Goal: Communication & Community: Answer question/provide support

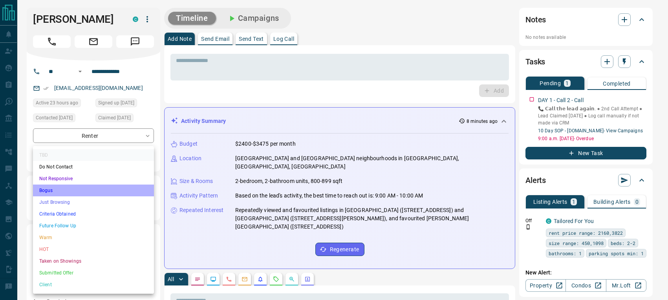
click at [60, 188] on li "Bogus" at bounding box center [93, 191] width 121 height 12
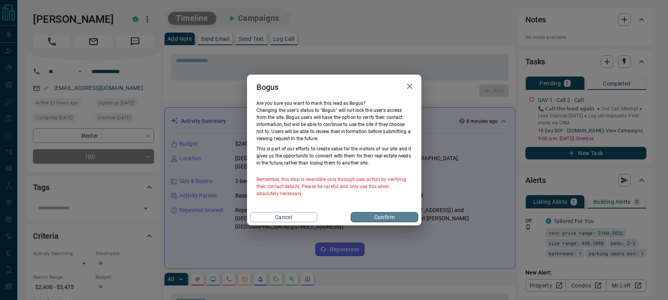
click at [364, 220] on button "Confirm" at bounding box center [384, 217] width 67 height 10
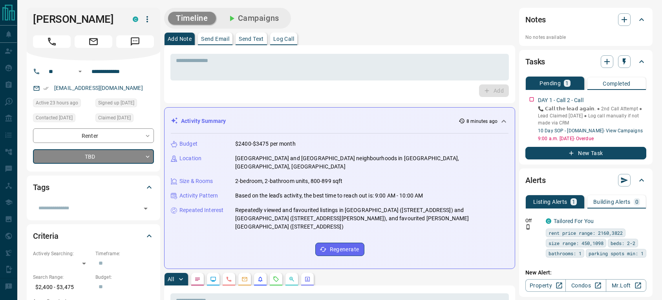
click at [222, 37] on p "Send Email" at bounding box center [215, 38] width 28 height 5
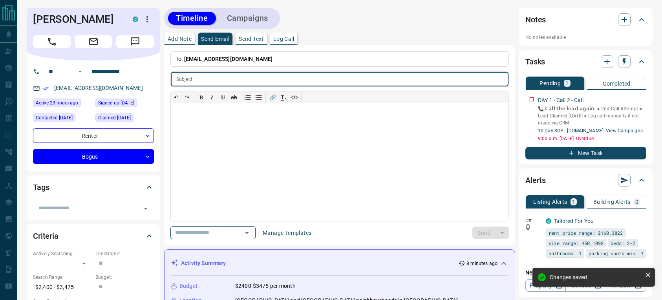
type input "**********"
type input "*"
click at [255, 231] on div "​" at bounding box center [212, 232] width 85 height 13
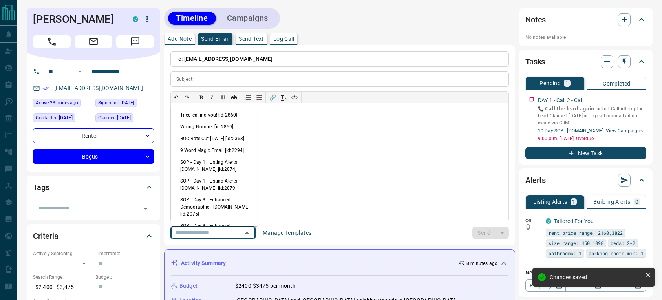
click at [203, 126] on li "Wrong Number [id:2859]" at bounding box center [214, 127] width 87 height 12
type input "**********"
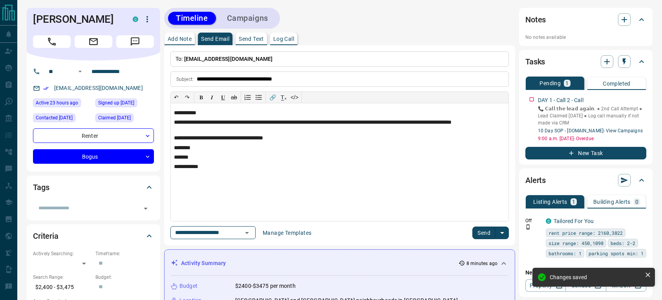
click at [490, 230] on button "Send" at bounding box center [484, 233] width 23 height 13
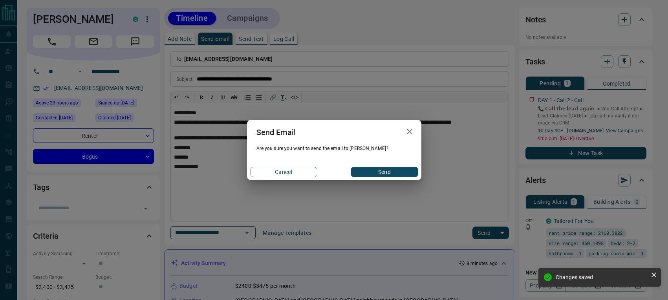
click at [398, 166] on div "Cancel Send" at bounding box center [334, 172] width 174 height 16
click at [400, 170] on button "Send" at bounding box center [384, 172] width 67 height 10
